Goal: Find specific page/section: Find specific page/section

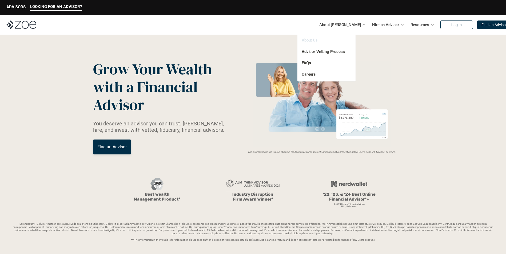
click at [311, 39] on link "About Us" at bounding box center [309, 40] width 16 height 5
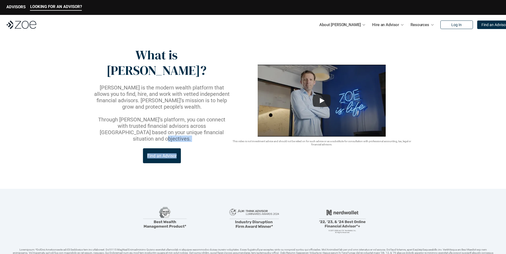
drag, startPoint x: 212, startPoint y: 108, endPoint x: 198, endPoint y: 133, distance: 28.1
click at [198, 133] on div "What is [PERSON_NAME]? [PERSON_NAME] is the modern wealth platform that allows …" at bounding box center [162, 105] width 138 height 116
click at [198, 148] on div "Find an Advisor" at bounding box center [162, 155] width 138 height 15
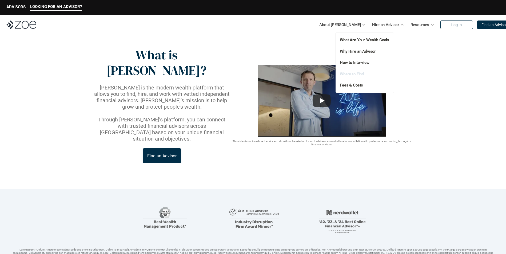
click at [360, 75] on link "Where to Find" at bounding box center [352, 74] width 24 height 5
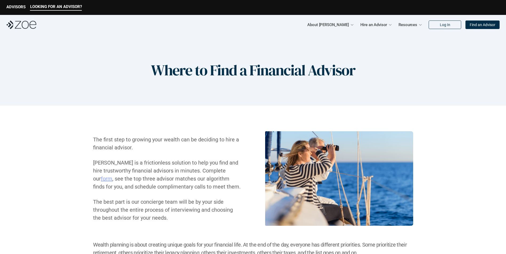
click at [481, 22] on link "Find an Advisor" at bounding box center [482, 25] width 34 height 9
